Goal: Task Accomplishment & Management: Manage account settings

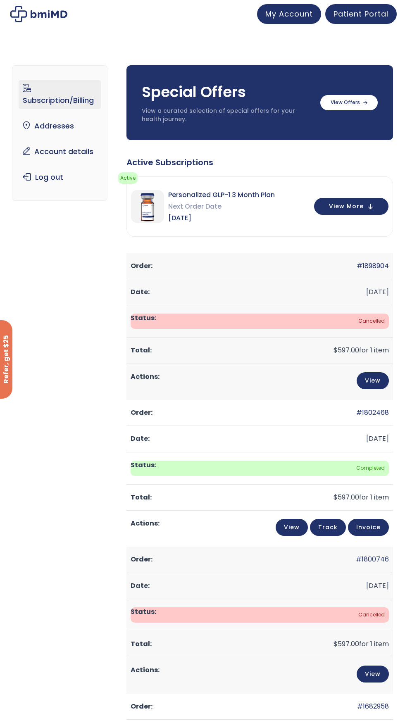
click at [84, 100] on link "Subscription/Billing" at bounding box center [60, 94] width 82 height 29
click at [370, 380] on link "View" at bounding box center [373, 380] width 32 height 17
